Goal: Task Accomplishment & Management: Use online tool/utility

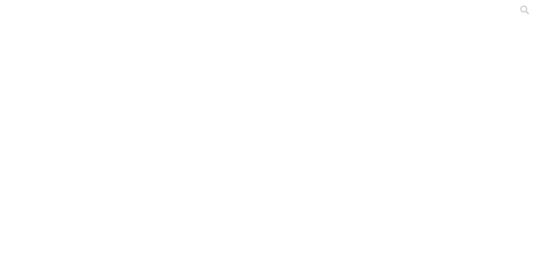
drag, startPoint x: 383, startPoint y: 14, endPoint x: 323, endPoint y: 11, distance: 59.9
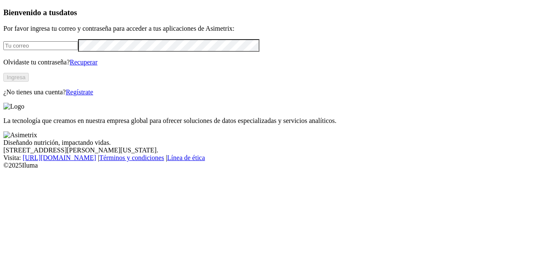
click at [49, 51] on div at bounding box center [269, 45] width 533 height 12
click at [36, 50] on input "email" at bounding box center [40, 45] width 75 height 9
type input "[PERSON_NAME][EMAIL_ADDRESS][PERSON_NAME][DOMAIN_NAME]"
click input "submit" at bounding box center [0, 0] width 0 height 0
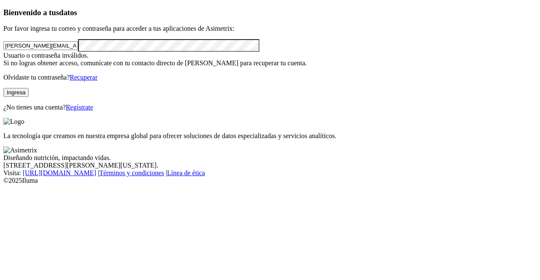
click input "submit" at bounding box center [0, 0] width 0 height 0
